Goal: Browse casually: Explore the website without a specific task or goal

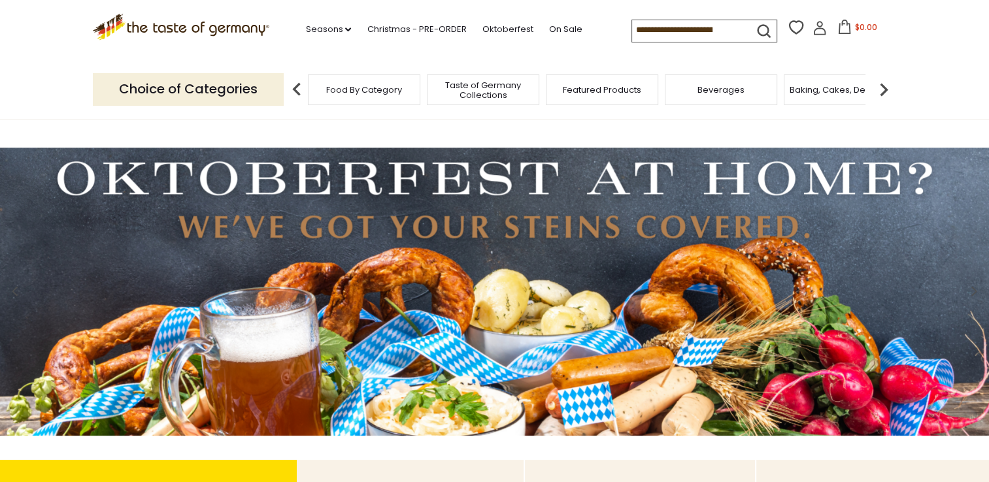
click at [431, 378] on img at bounding box center [494, 292] width 989 height 288
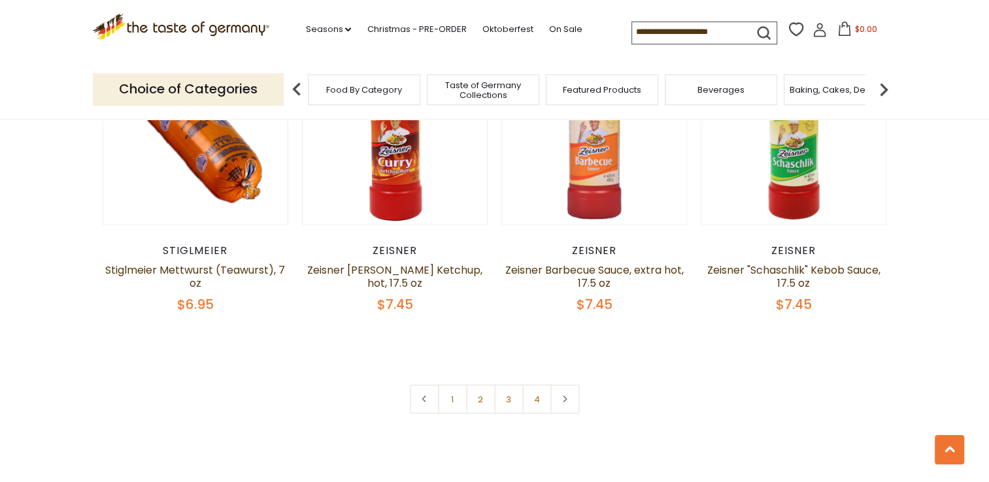
scroll to position [3103, 0]
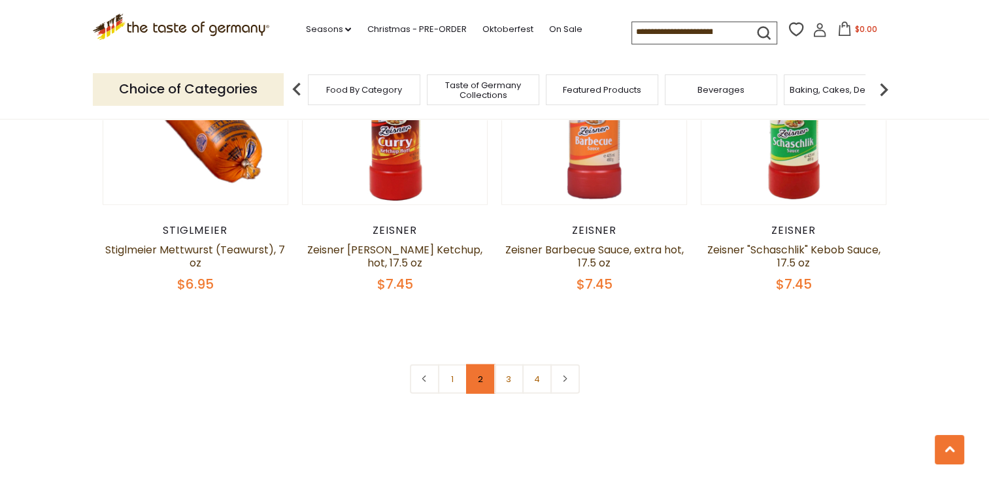
click at [474, 365] on link "2" at bounding box center [480, 379] width 29 height 29
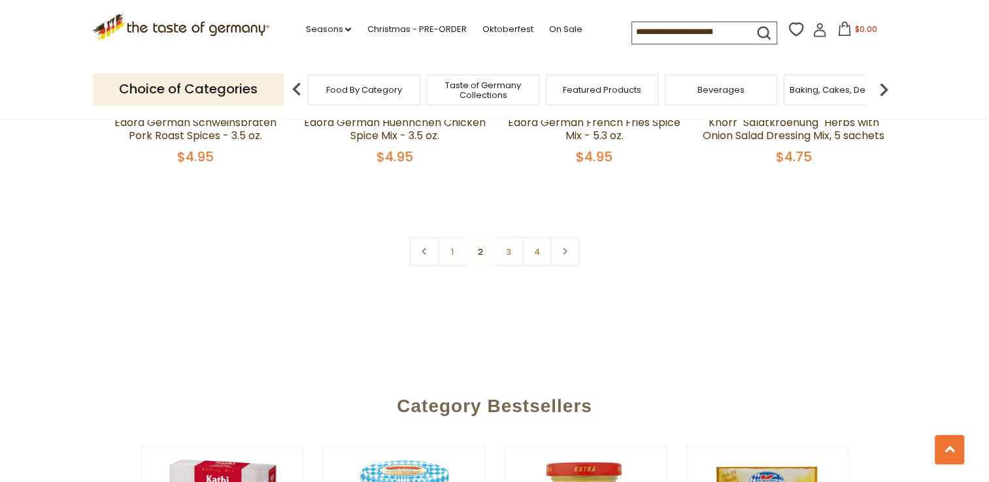
scroll to position [3252, 0]
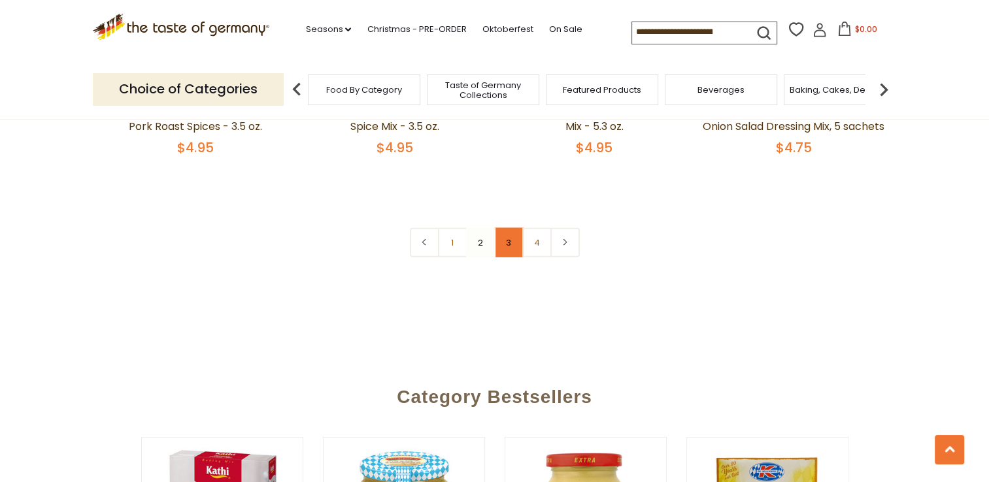
click at [511, 228] on link "3" at bounding box center [508, 242] width 29 height 29
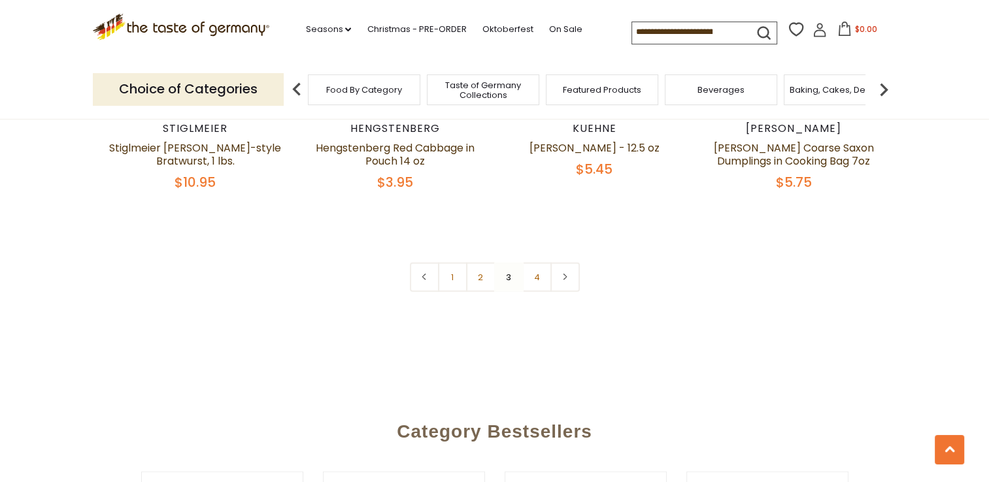
scroll to position [3141, 0]
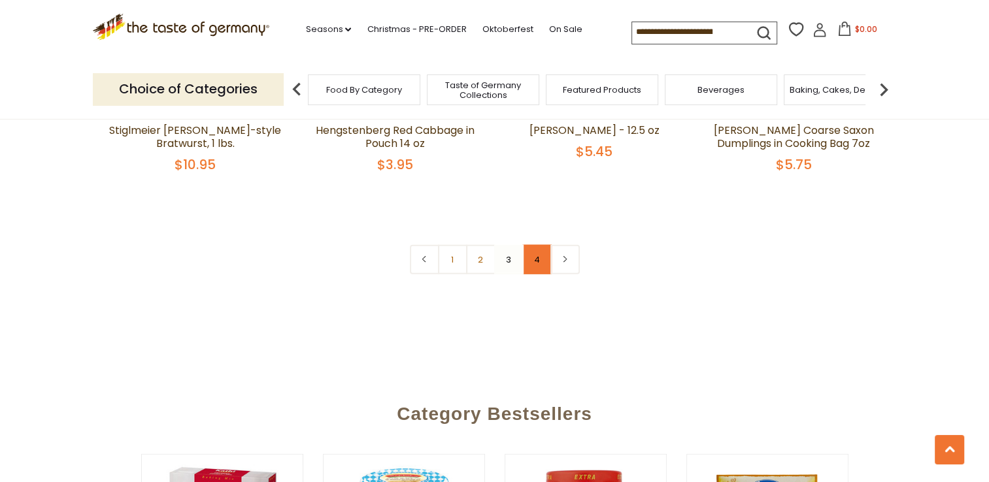
click at [533, 248] on link "4" at bounding box center [536, 259] width 29 height 29
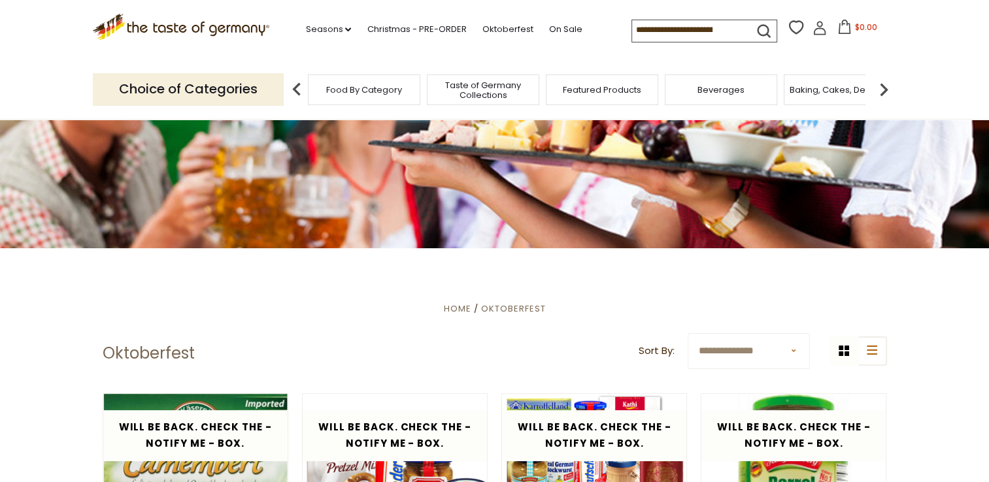
scroll to position [0, 0]
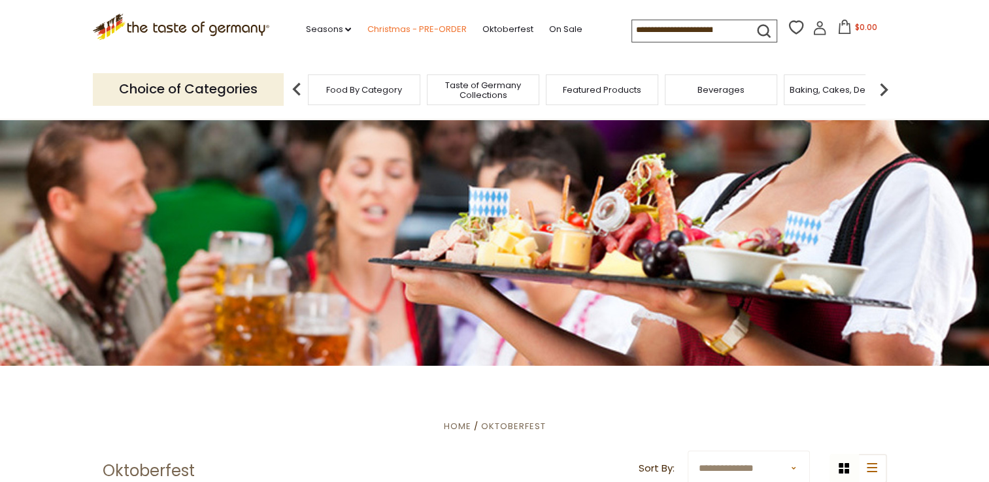
click at [409, 29] on link "Christmas - PRE-ORDER" at bounding box center [416, 29] width 99 height 14
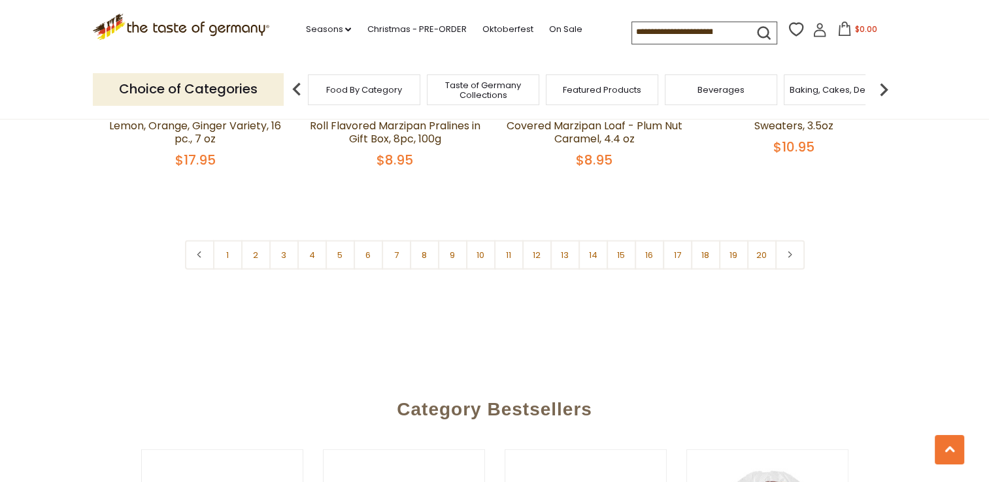
scroll to position [3220, 0]
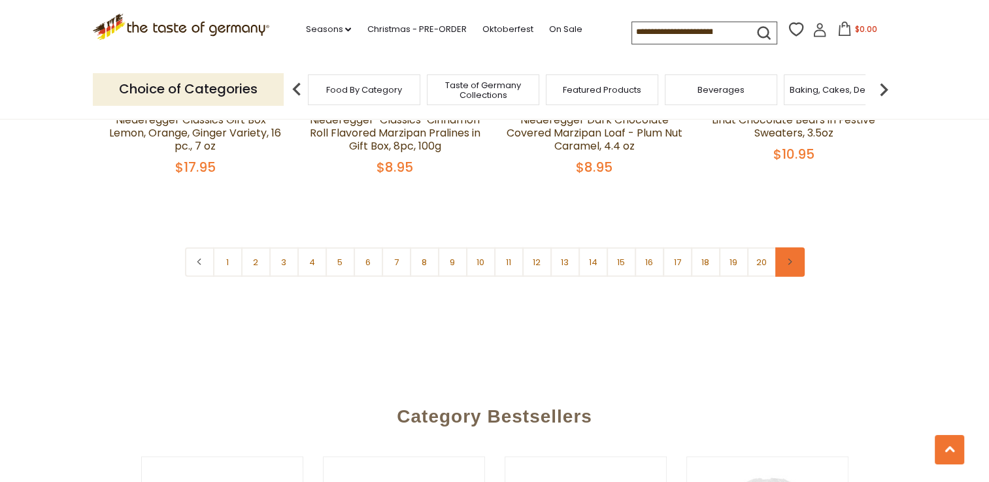
click at [784, 248] on link at bounding box center [789, 262] width 29 height 29
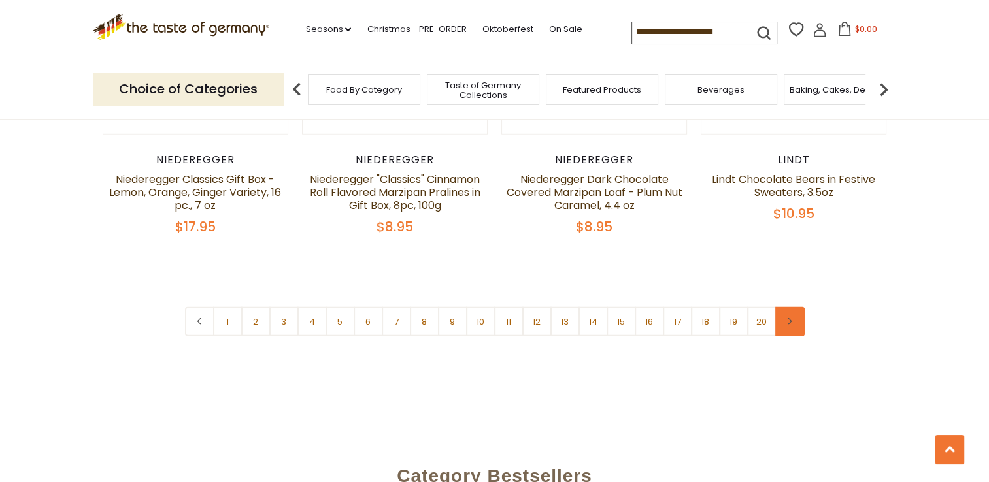
scroll to position [3160, 0]
click at [259, 307] on link "2" at bounding box center [255, 321] width 29 height 29
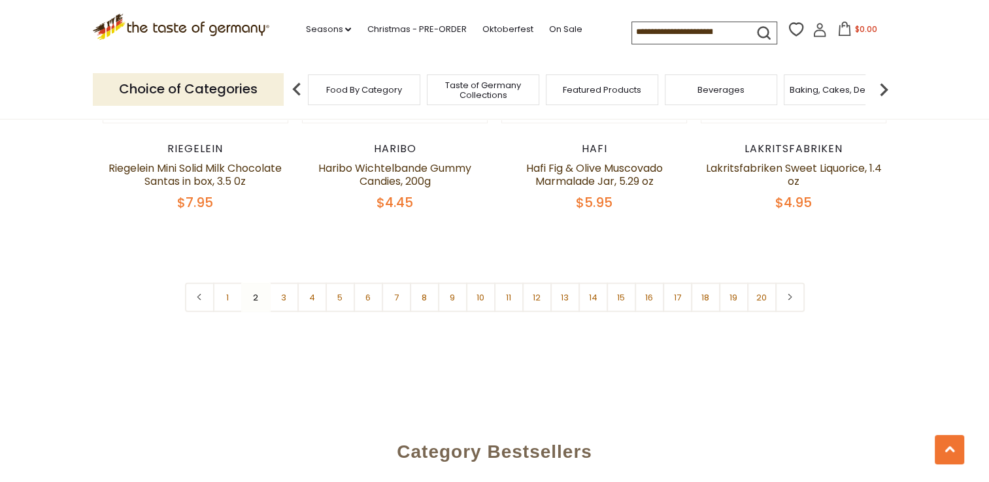
scroll to position [3195, 0]
click at [282, 282] on link "3" at bounding box center [283, 296] width 29 height 29
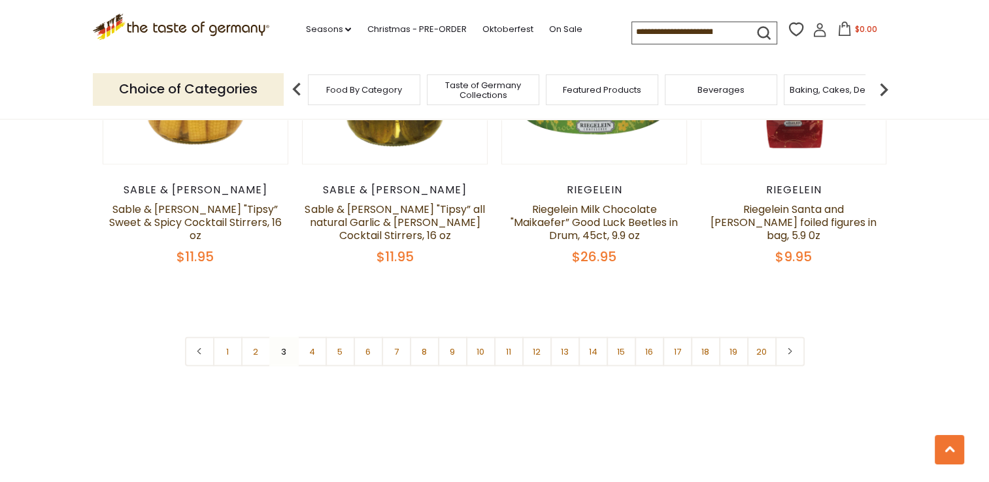
scroll to position [3105, 0]
click at [308, 337] on link "4" at bounding box center [311, 351] width 29 height 29
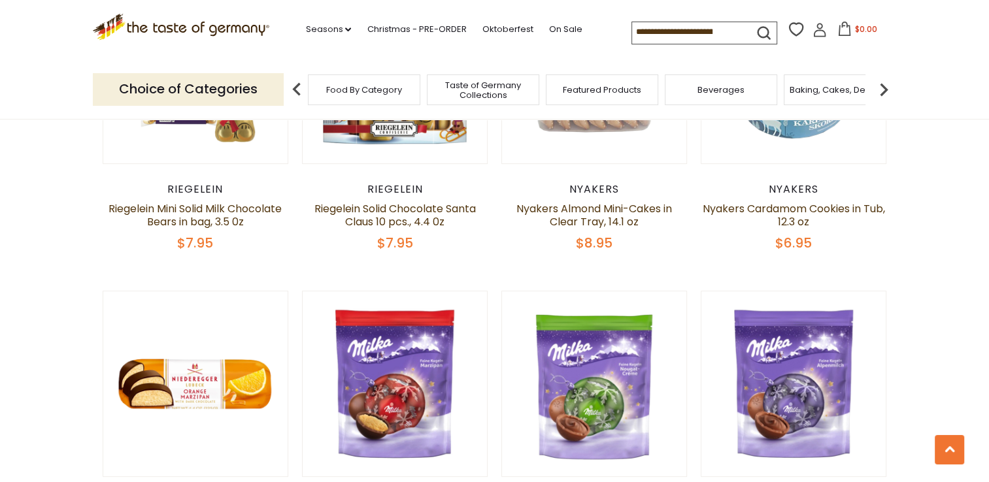
scroll to position [0, 0]
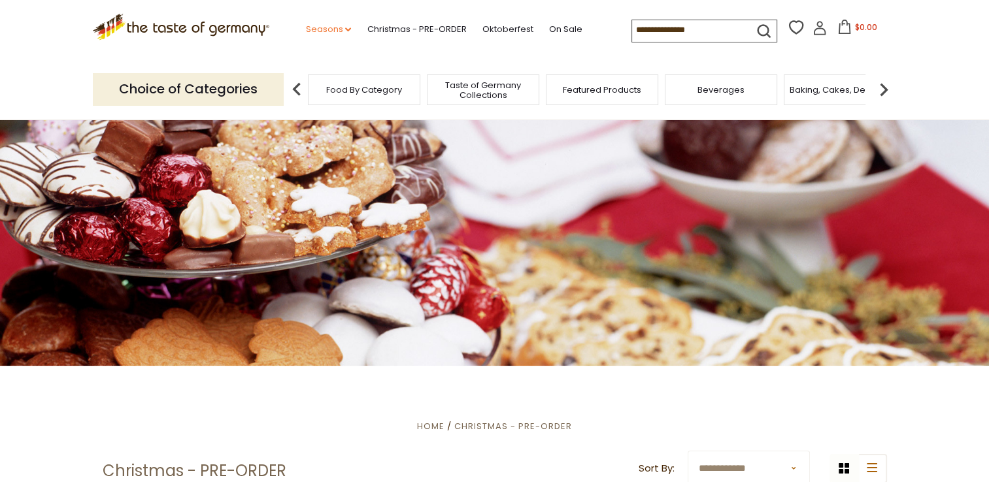
click at [326, 31] on link "Seasons dropdown_arrow" at bounding box center [328, 29] width 46 height 14
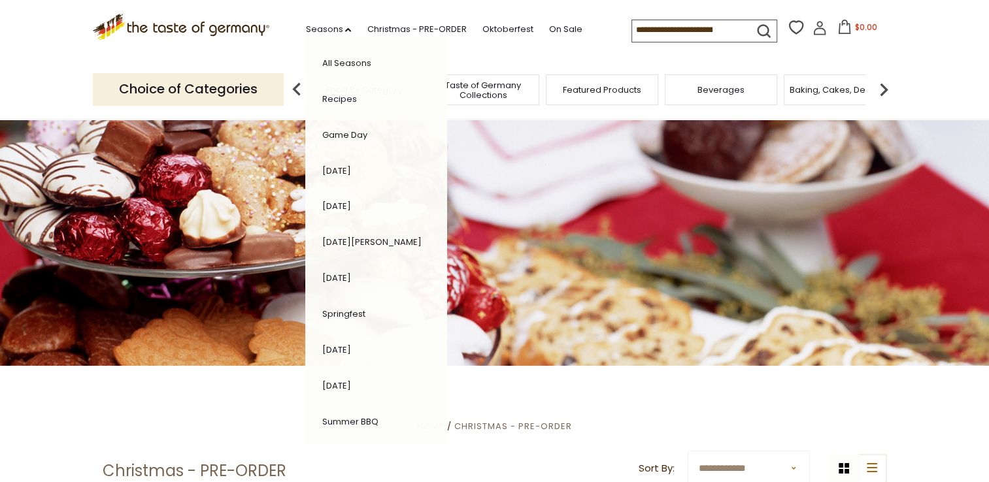
click at [247, 51] on div ".st0{fill:#EDD300;} .st1{fill:#D33E21;}" at bounding box center [181, 30] width 177 height 60
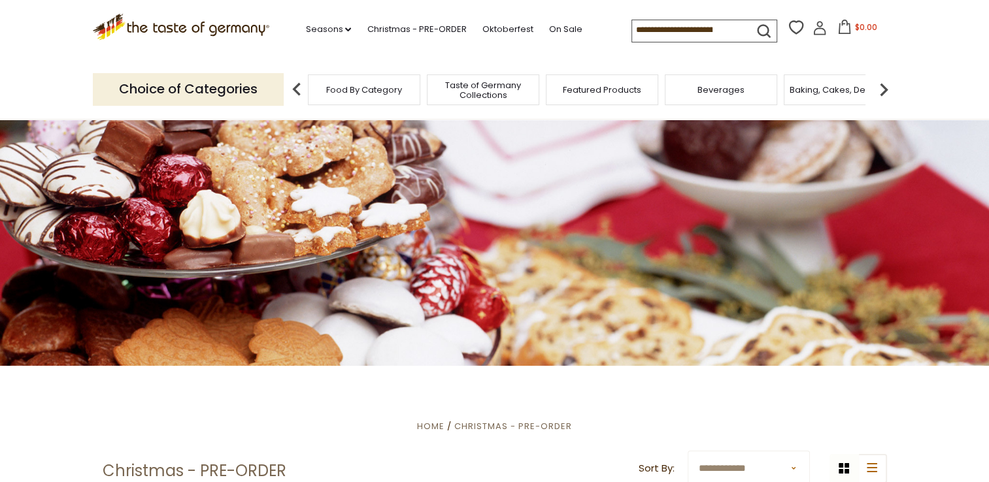
click at [398, 90] on span "Food By Category" at bounding box center [364, 90] width 76 height 10
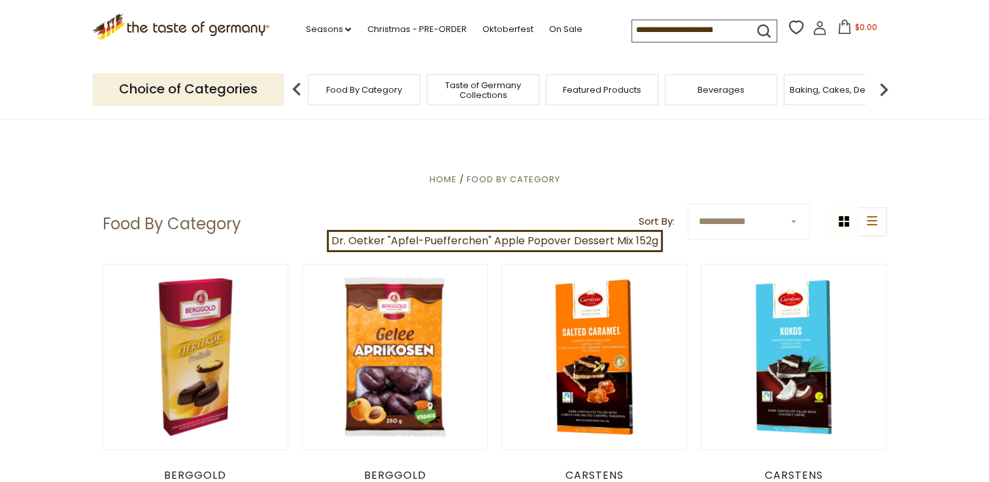
click at [593, 101] on div "Featured Products" at bounding box center [602, 89] width 112 height 31
click at [728, 99] on div "Beverages" at bounding box center [721, 89] width 112 height 31
click at [723, 92] on span "Beverages" at bounding box center [720, 90] width 47 height 10
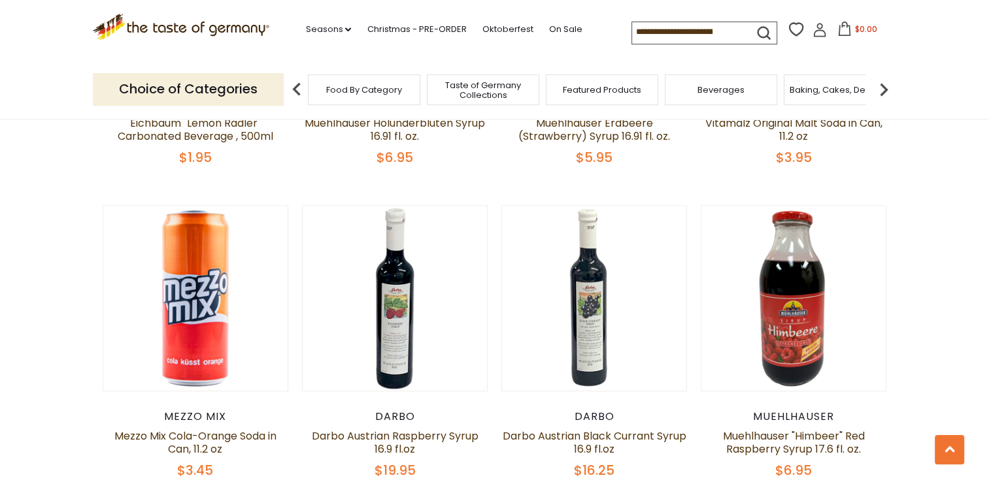
scroll to position [1257, 0]
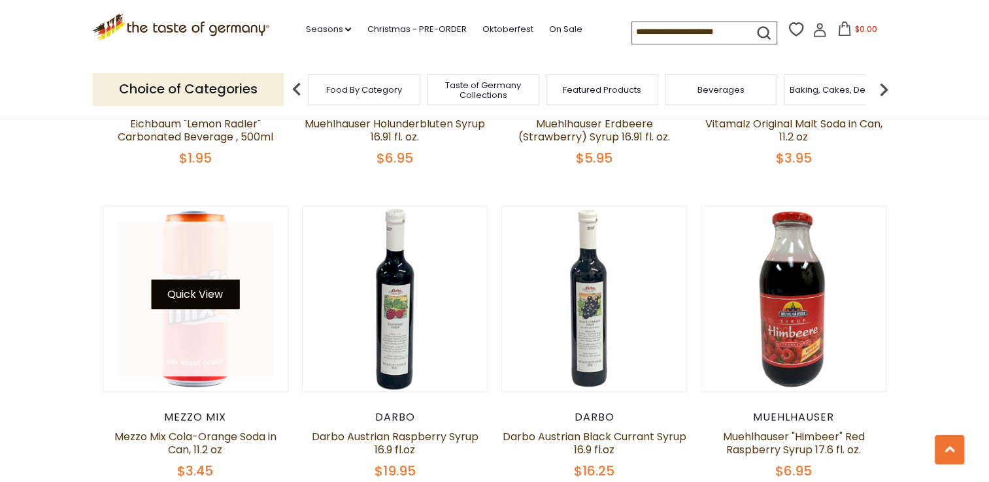
click at [203, 284] on button "Quick View" at bounding box center [195, 294] width 88 height 29
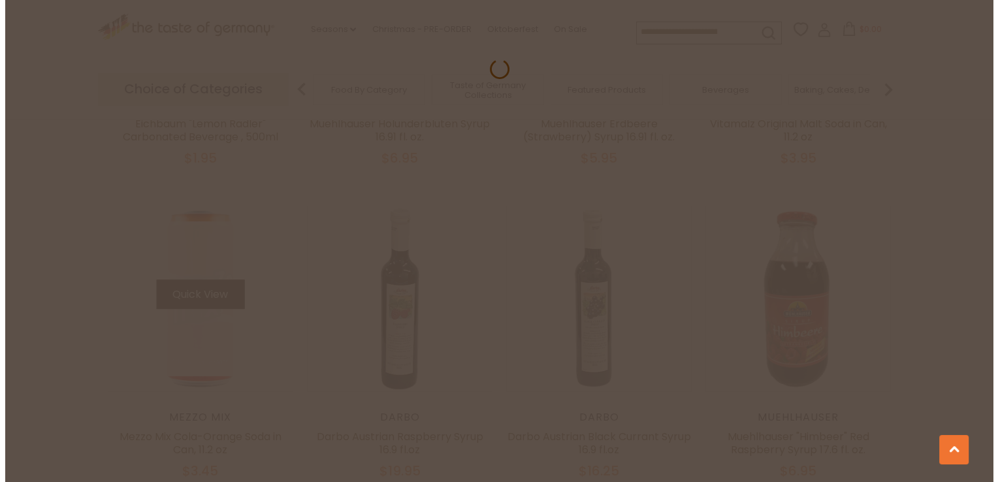
scroll to position [1259, 0]
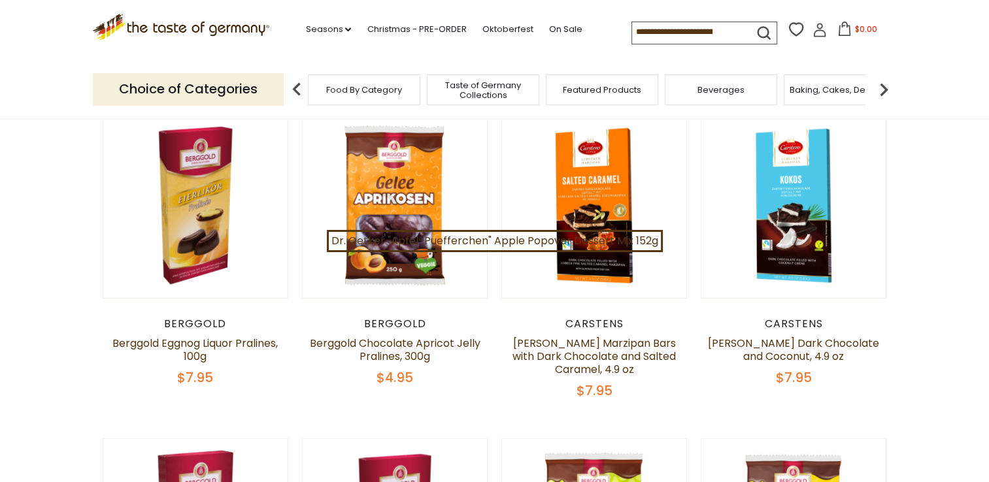
scroll to position [150, 0]
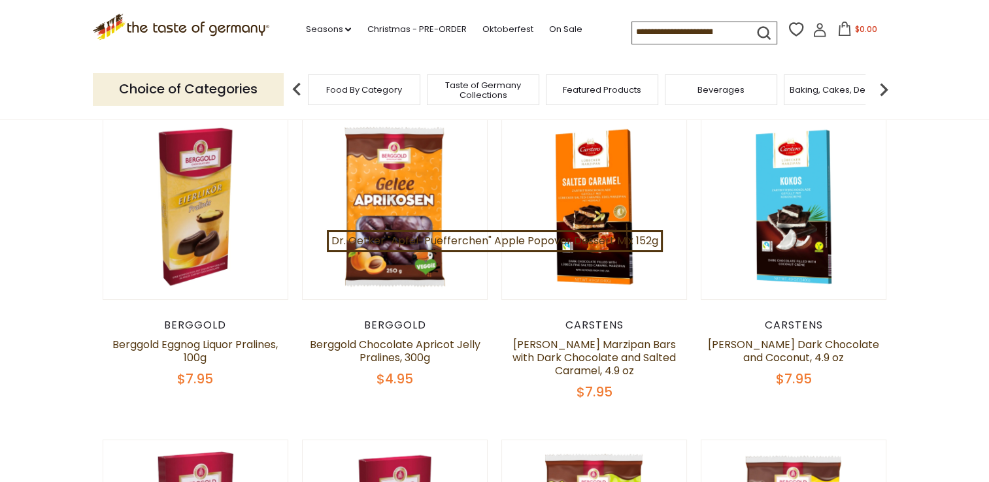
click at [712, 95] on div "Beverages" at bounding box center [721, 89] width 112 height 31
click at [724, 97] on div "Beverages" at bounding box center [721, 89] width 112 height 31
click at [721, 93] on span "Beverages" at bounding box center [720, 90] width 47 height 10
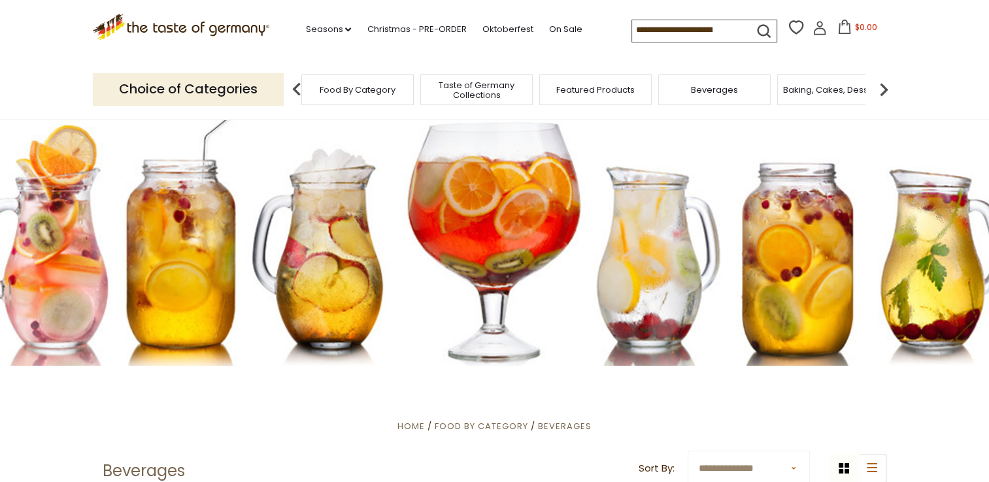
click at [737, 97] on div "Beverages" at bounding box center [714, 89] width 112 height 31
click at [716, 93] on span "Beverages" at bounding box center [714, 90] width 47 height 10
click at [885, 92] on img at bounding box center [883, 89] width 26 height 26
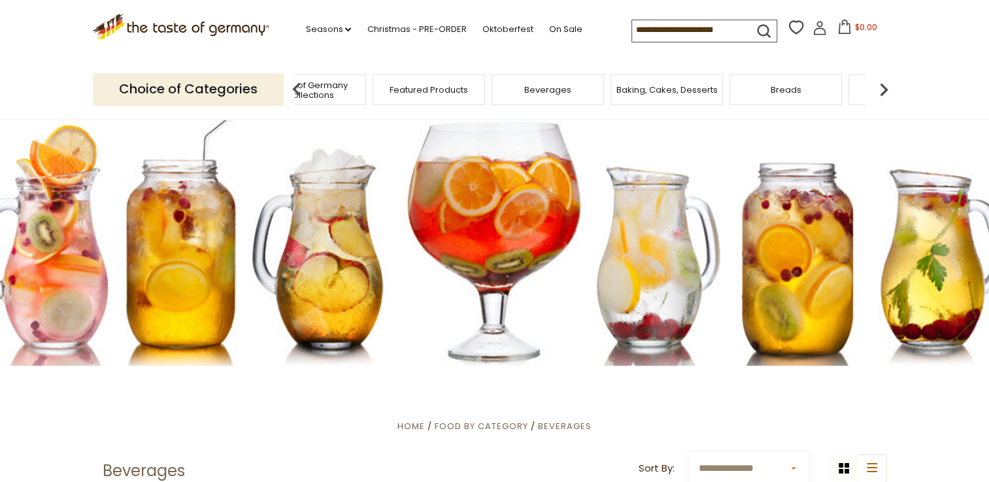
click at [881, 90] on img at bounding box center [883, 89] width 26 height 26
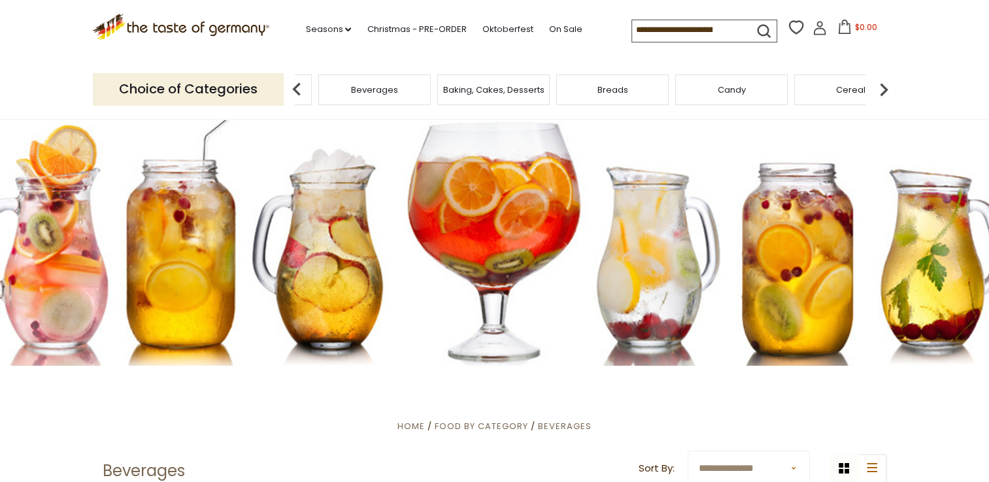
click at [737, 93] on span "Candy" at bounding box center [731, 90] width 28 height 10
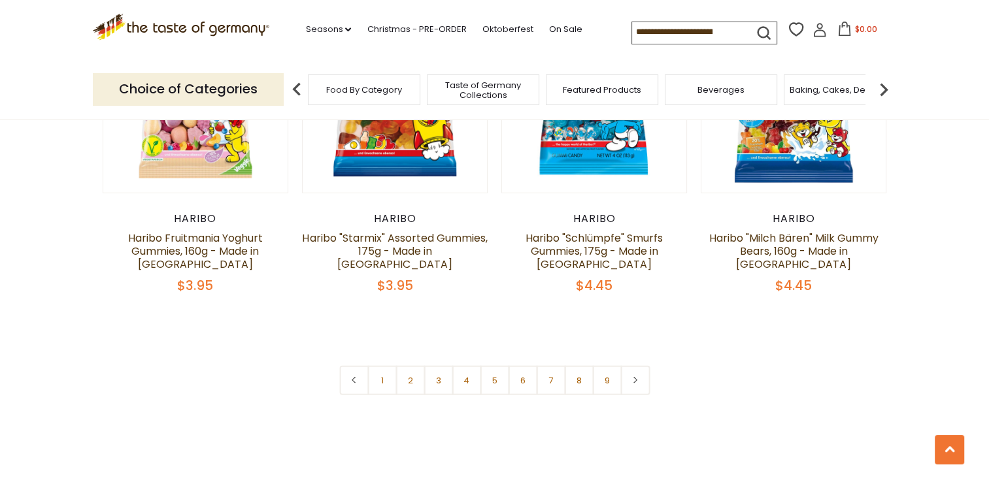
scroll to position [3139, 0]
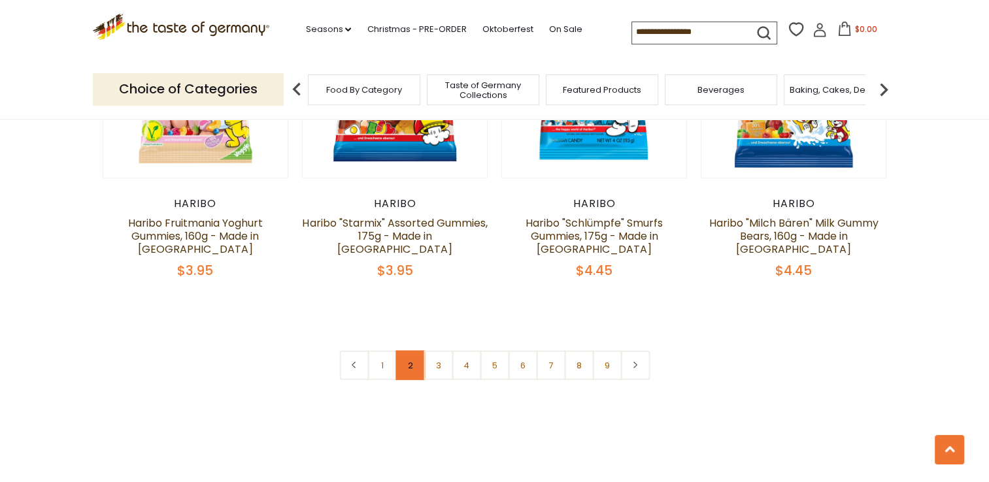
click at [411, 351] on link "2" at bounding box center [409, 365] width 29 height 29
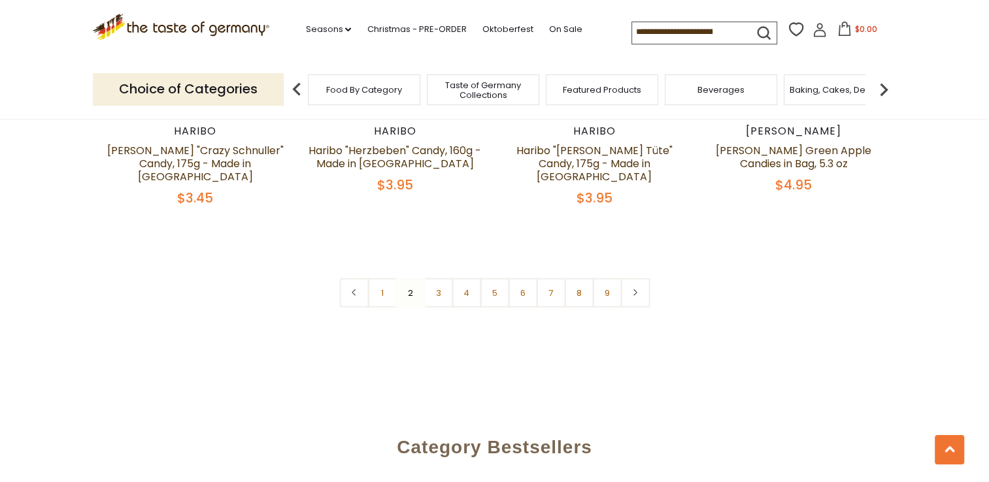
scroll to position [3152, 0]
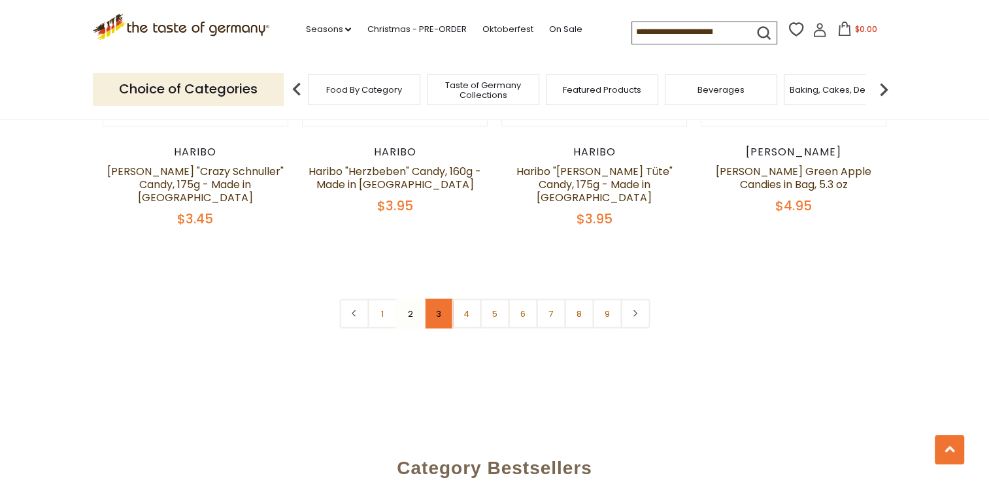
click at [444, 299] on link "3" at bounding box center [437, 313] width 29 height 29
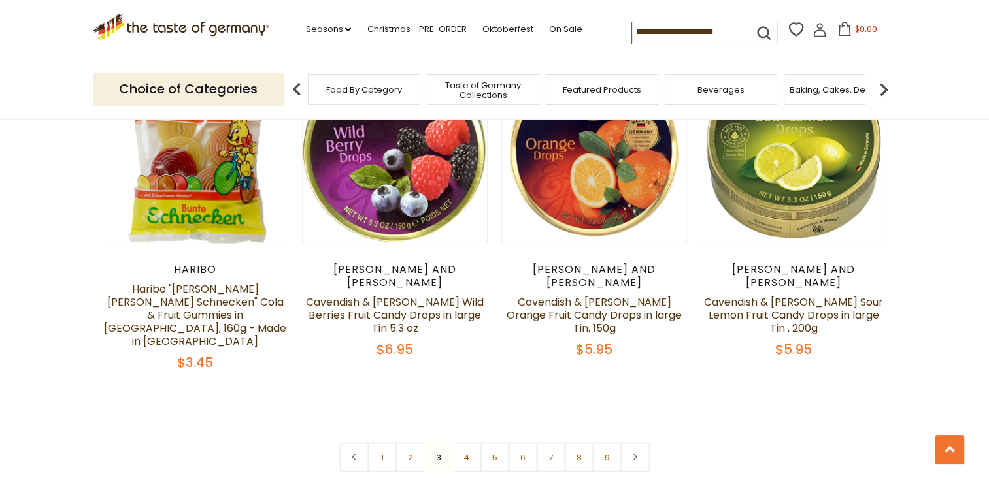
scroll to position [3061, 0]
click at [468, 442] on link "4" at bounding box center [466, 456] width 29 height 29
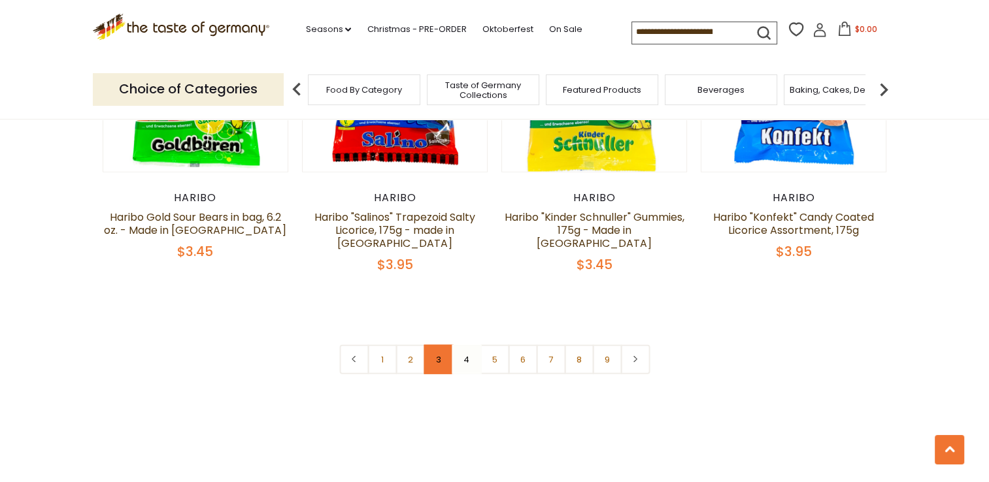
scroll to position [3137, 0]
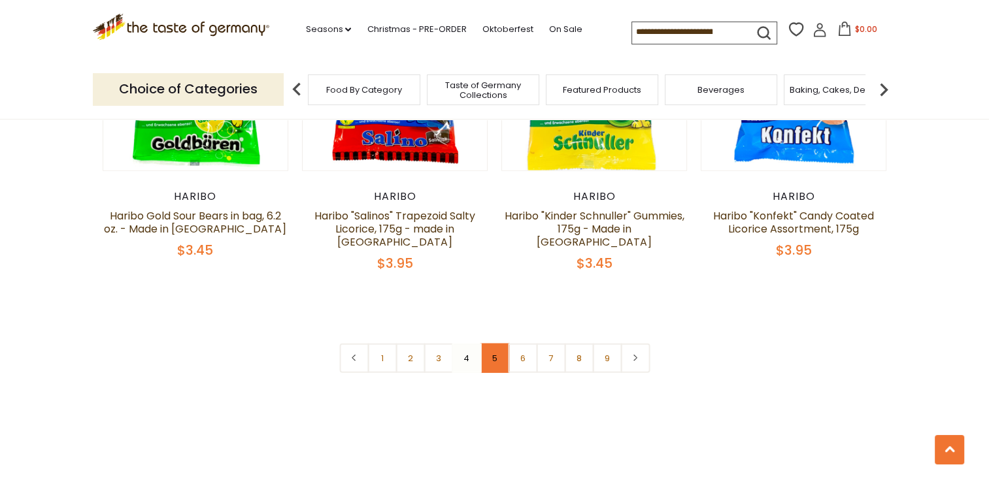
click at [494, 344] on link "5" at bounding box center [494, 358] width 29 height 29
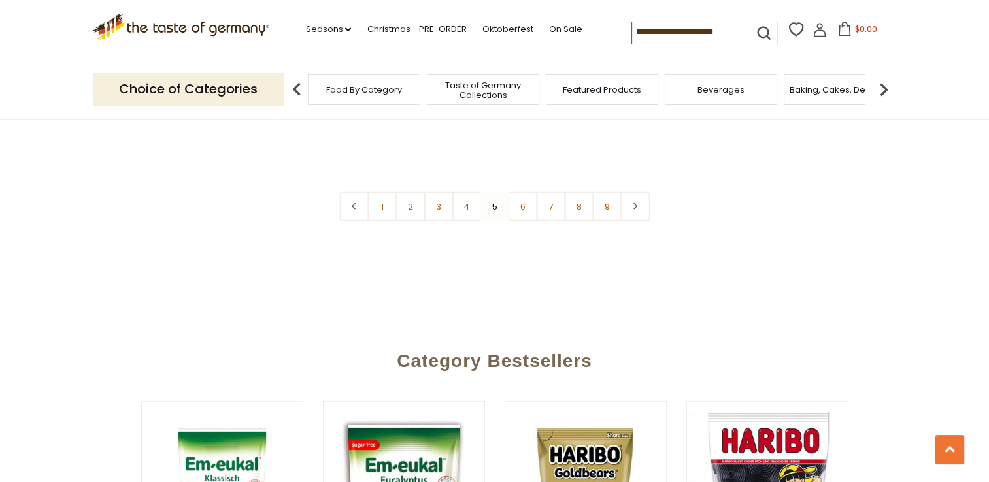
scroll to position [3279, 0]
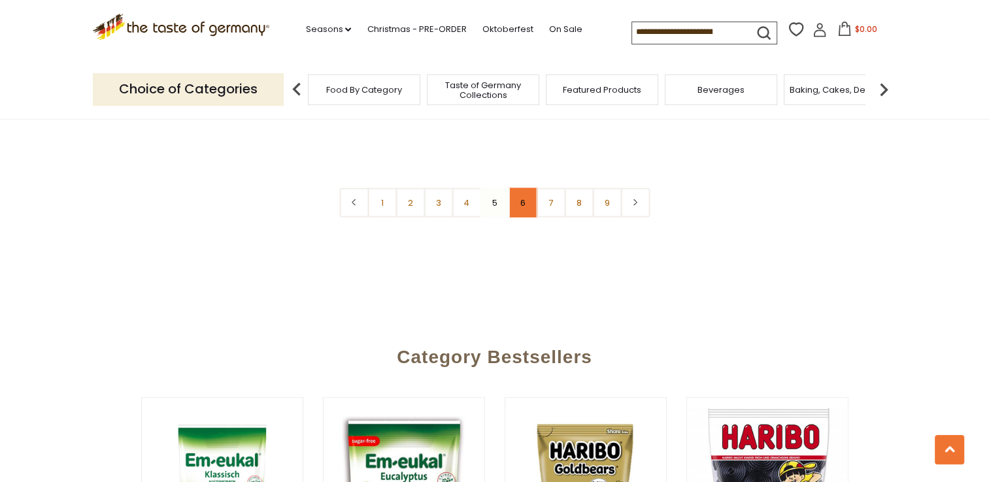
click at [519, 188] on link "6" at bounding box center [522, 202] width 29 height 29
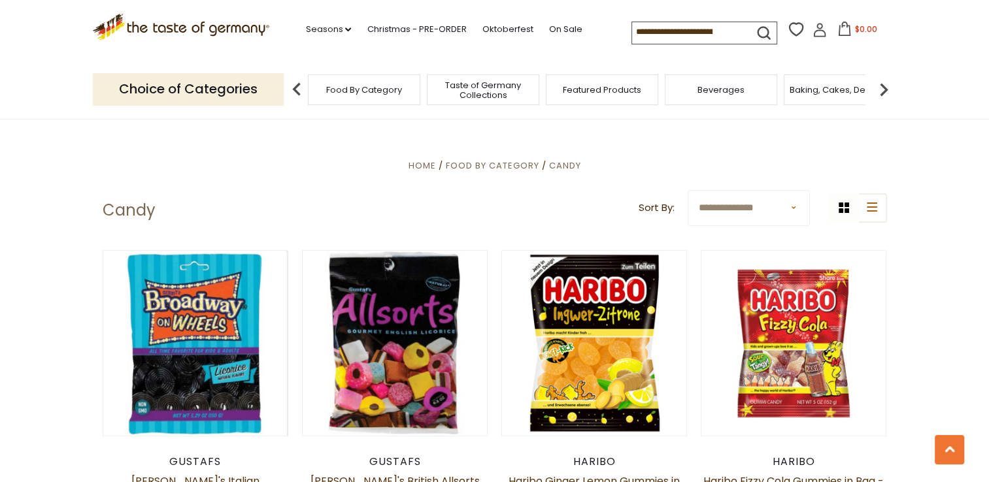
scroll to position [0, 0]
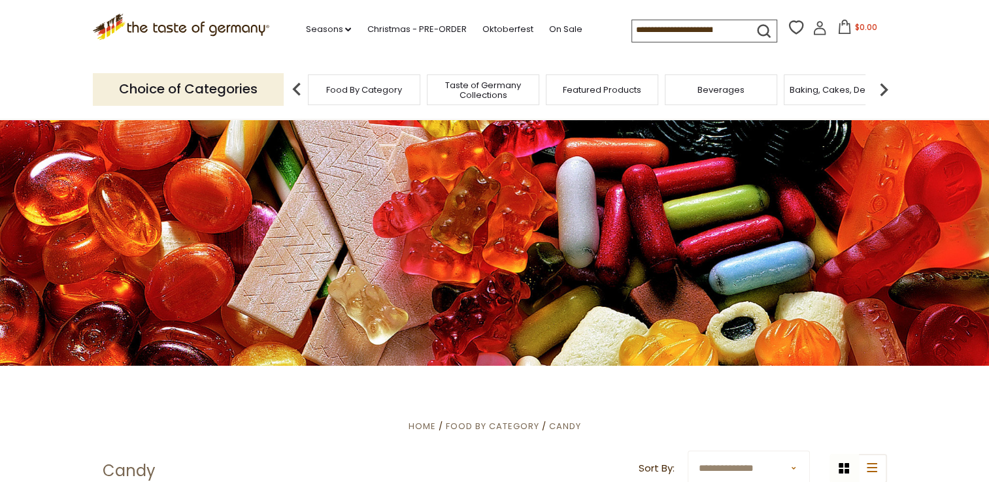
click at [881, 88] on img at bounding box center [883, 89] width 26 height 26
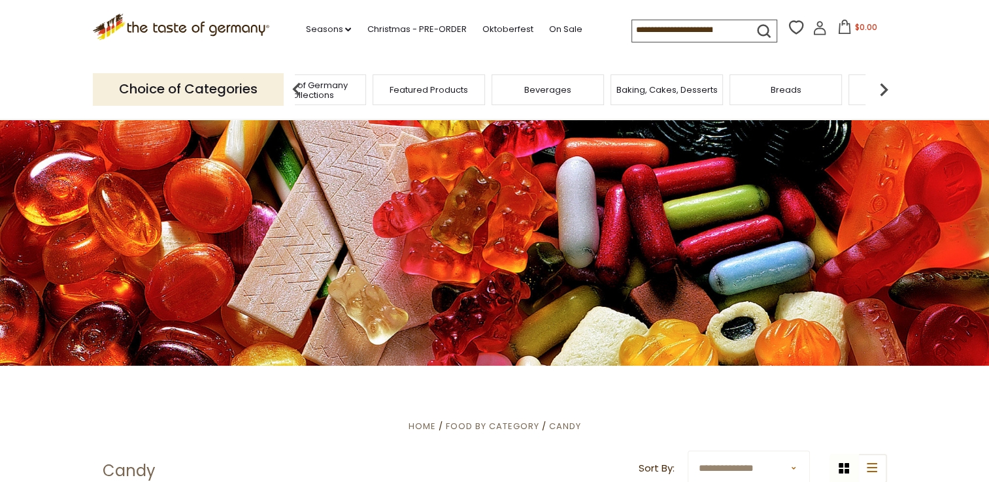
click at [881, 88] on img at bounding box center [883, 89] width 26 height 26
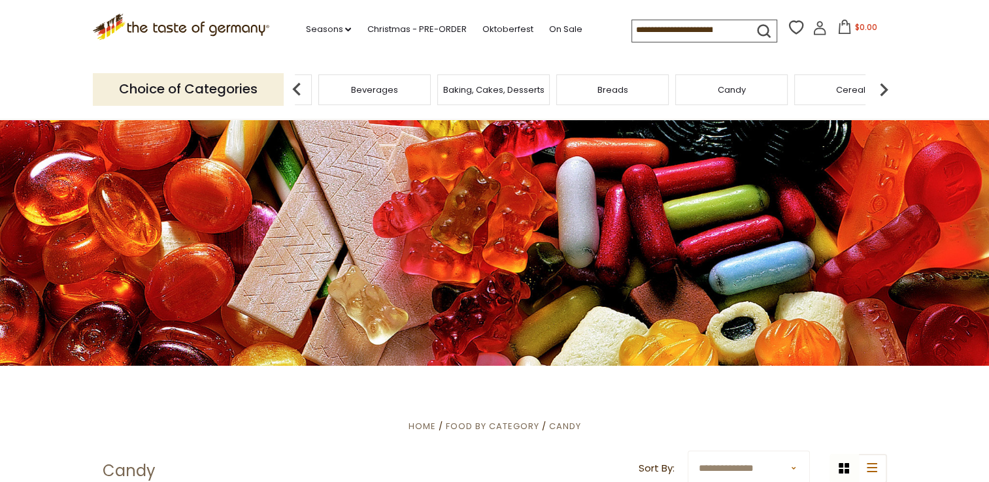
click at [881, 88] on img at bounding box center [883, 89] width 26 height 26
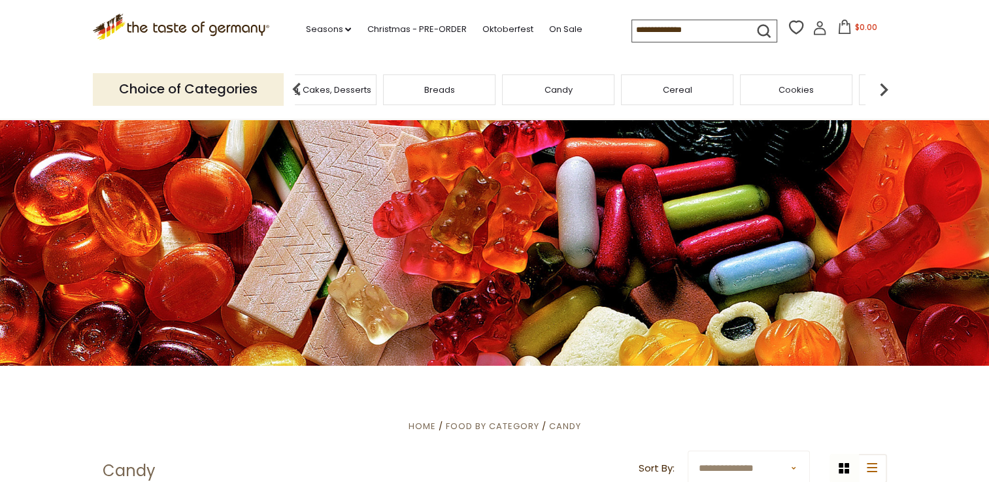
click at [881, 88] on img at bounding box center [883, 89] width 26 height 26
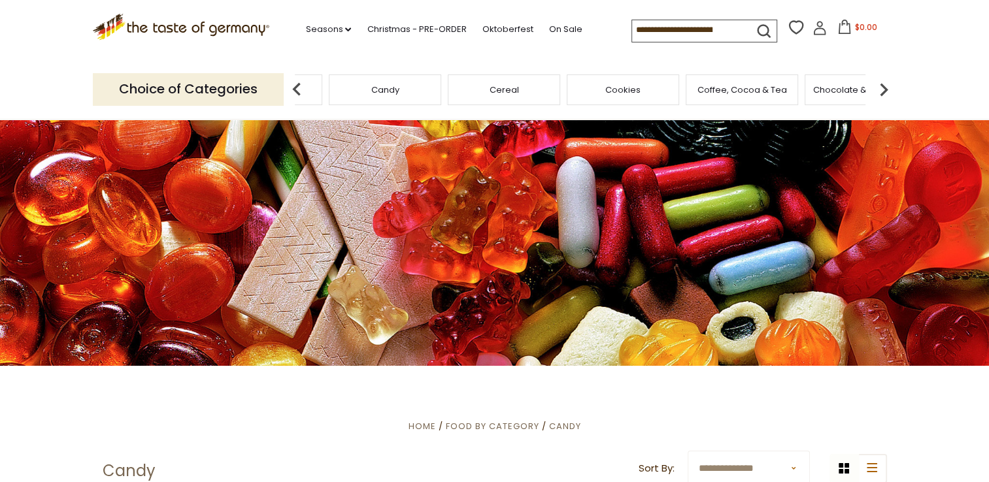
click at [881, 88] on img at bounding box center [883, 89] width 26 height 26
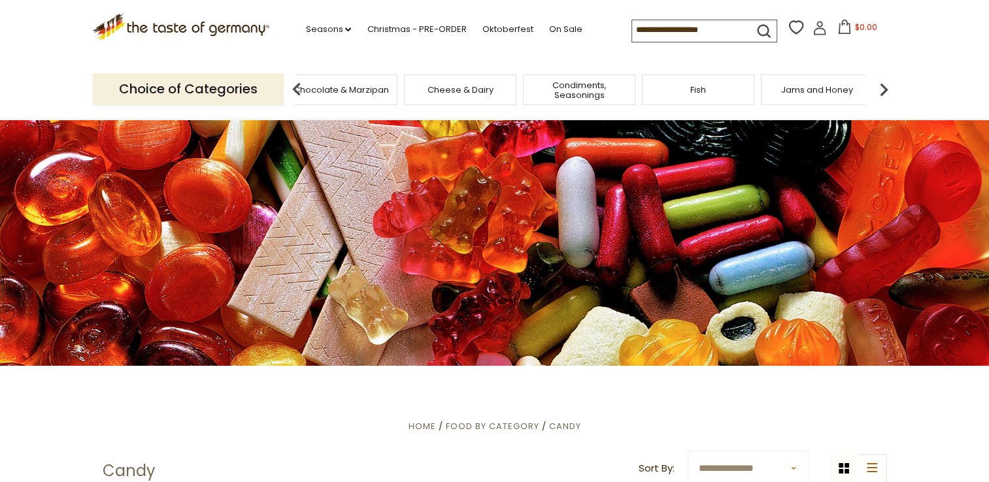
click at [881, 88] on img at bounding box center [883, 89] width 26 height 26
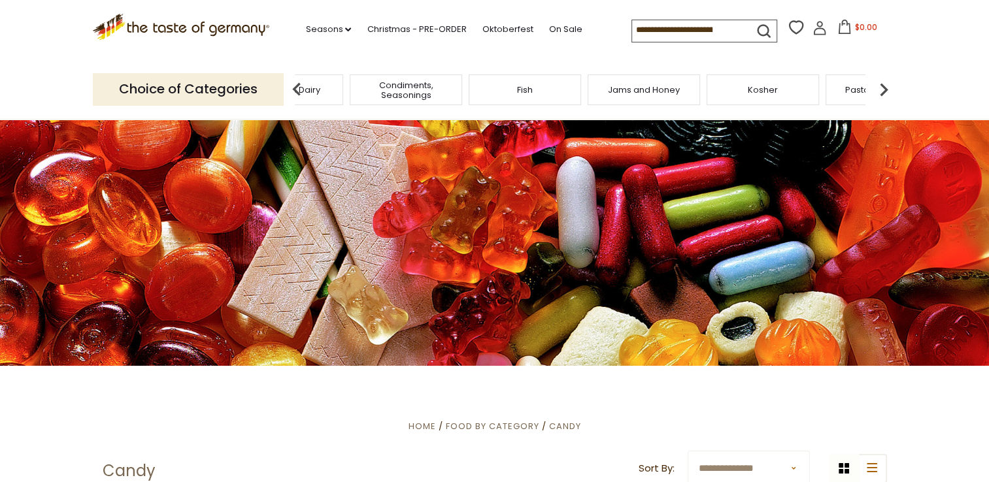
click at [881, 88] on img at bounding box center [883, 89] width 26 height 26
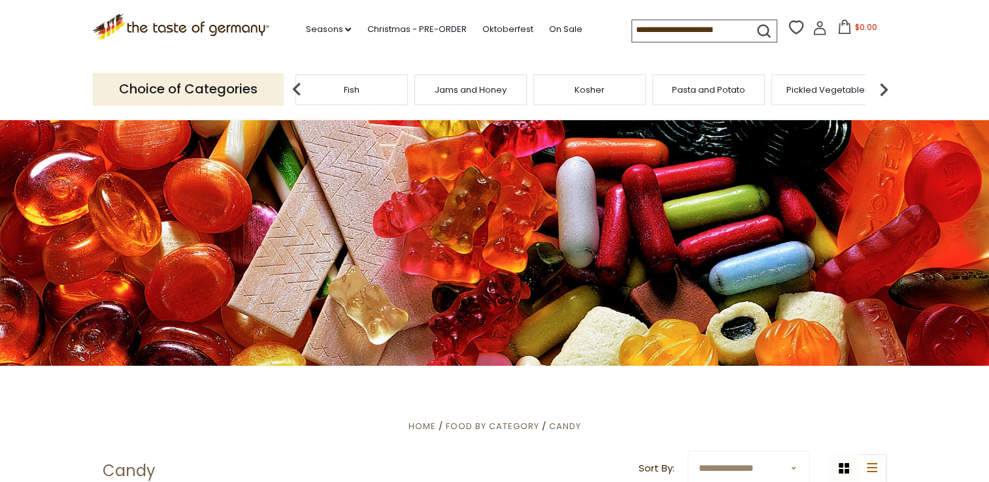
click at [881, 88] on img at bounding box center [883, 89] width 26 height 26
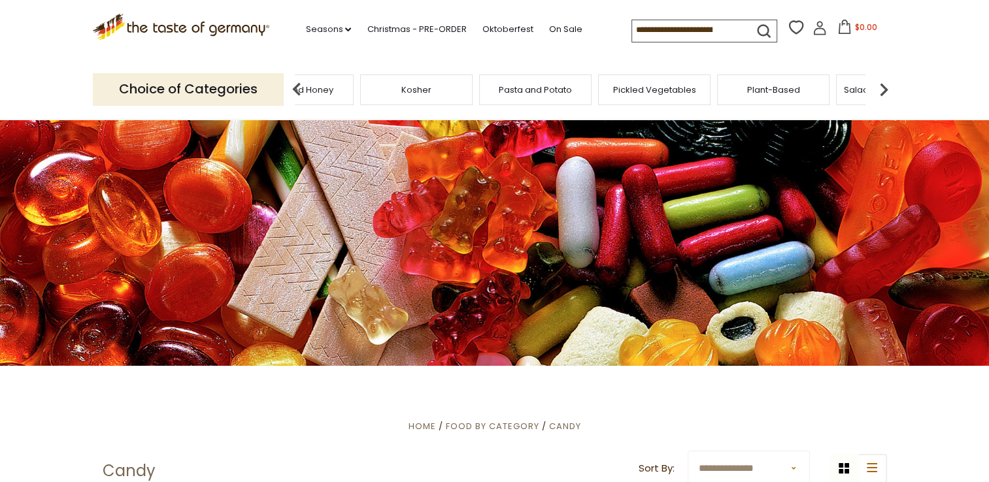
click at [881, 88] on img at bounding box center [883, 89] width 26 height 26
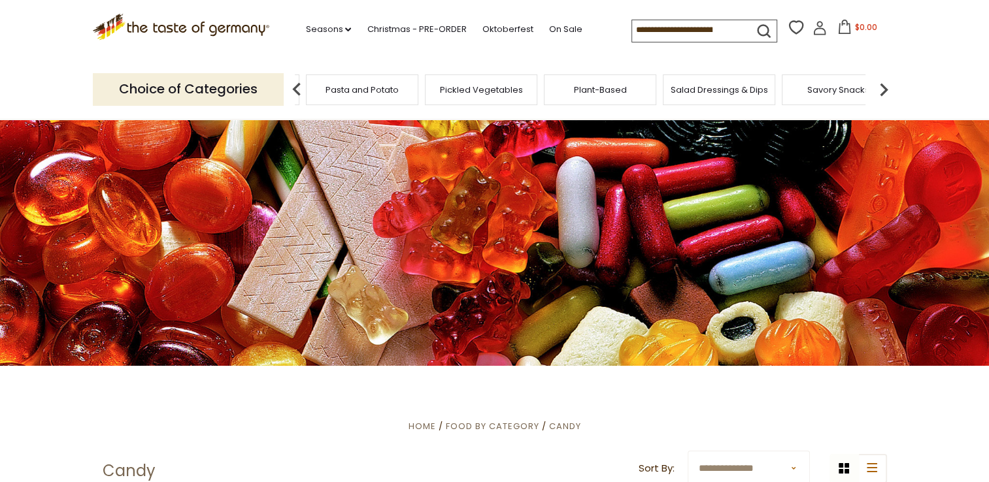
click at [881, 88] on img at bounding box center [883, 89] width 26 height 26
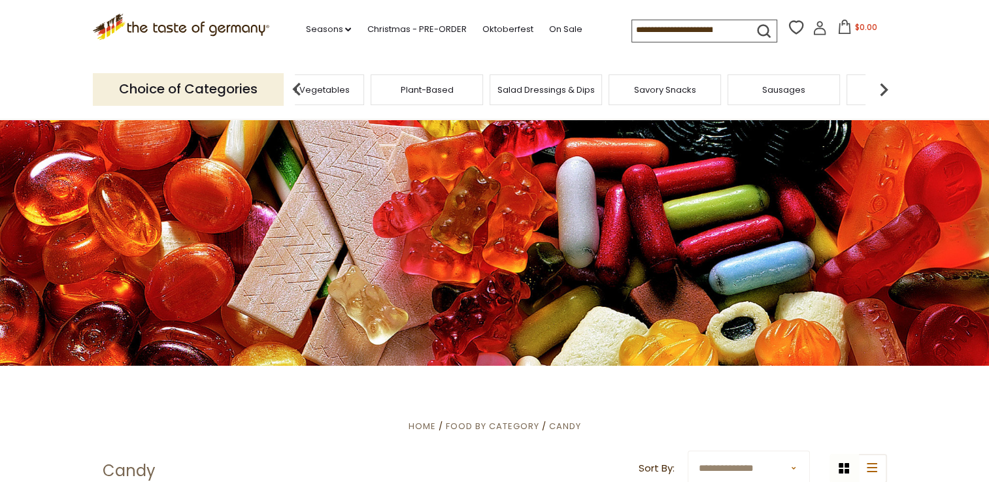
click at [881, 88] on img at bounding box center [883, 89] width 26 height 26
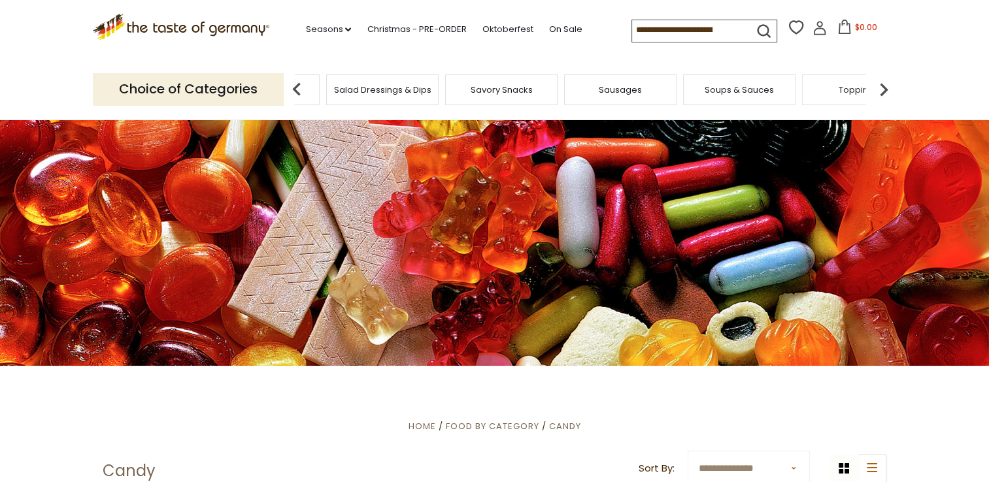
click at [612, 93] on span "Sausages" at bounding box center [620, 90] width 43 height 10
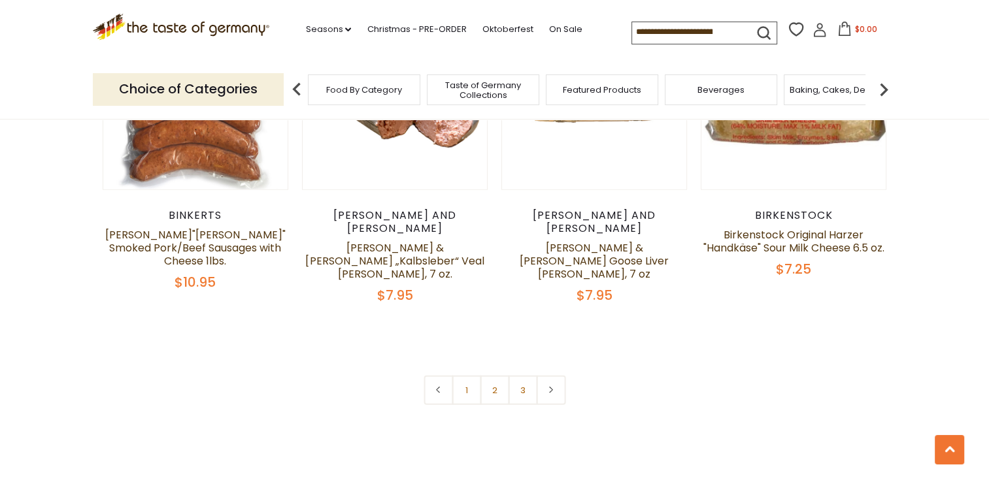
scroll to position [3196, 0]
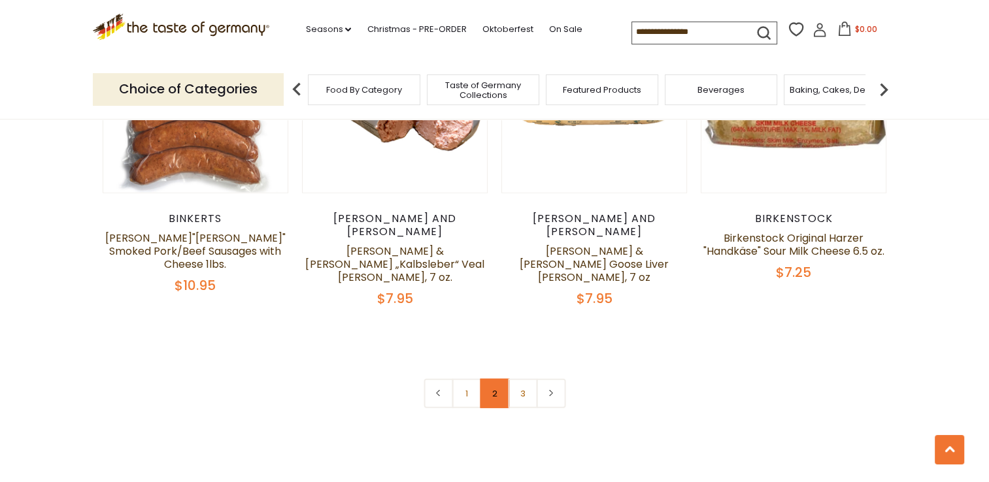
click at [499, 379] on link "2" at bounding box center [494, 393] width 29 height 29
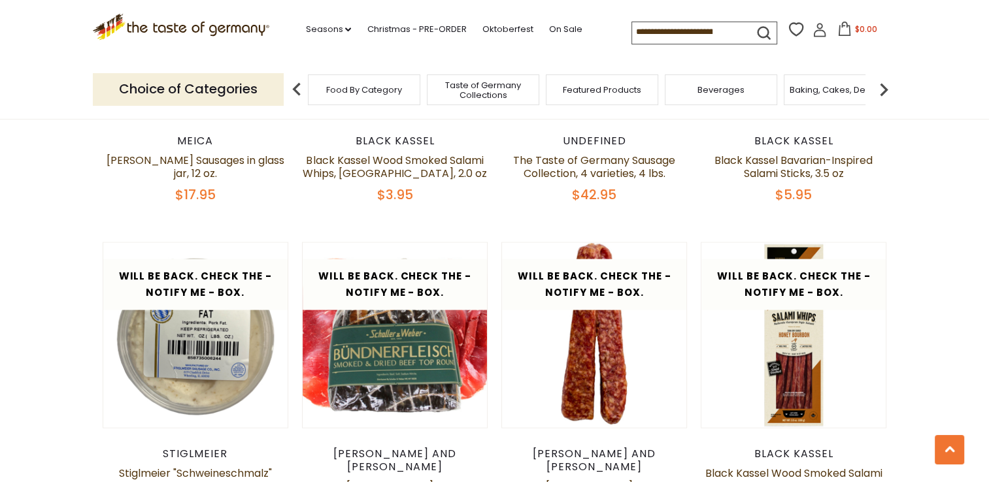
scroll to position [2554, 0]
